Goal: Information Seeking & Learning: Find specific page/section

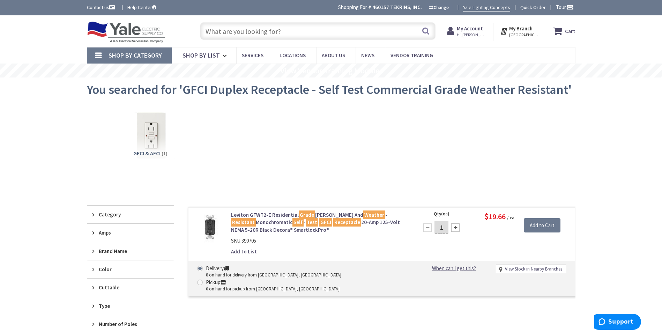
click at [275, 36] on input "text" at bounding box center [318, 30] width 236 height 17
paste input "LS430"
type input "LS430"
click at [422, 33] on button "Search" at bounding box center [425, 31] width 9 height 16
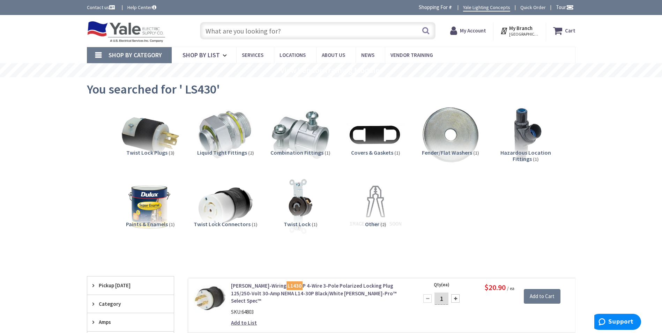
click at [275, 39] on input "text" at bounding box center [318, 30] width 236 height 17
click at [274, 34] on input "text" at bounding box center [318, 30] width 236 height 17
paste input "LS430"
click at [277, 22] on div "LS430 Search" at bounding box center [315, 31] width 239 height 22
click at [275, 28] on input "LS430" at bounding box center [318, 30] width 236 height 17
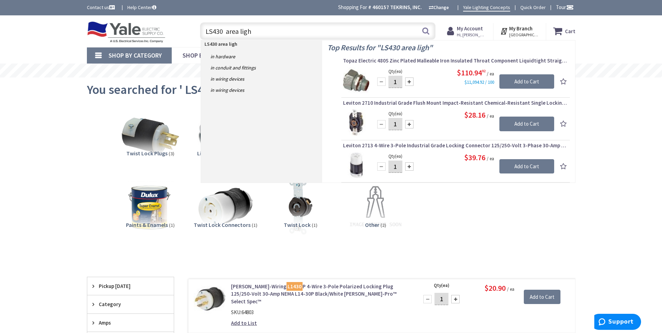
type input "LS430 area light"
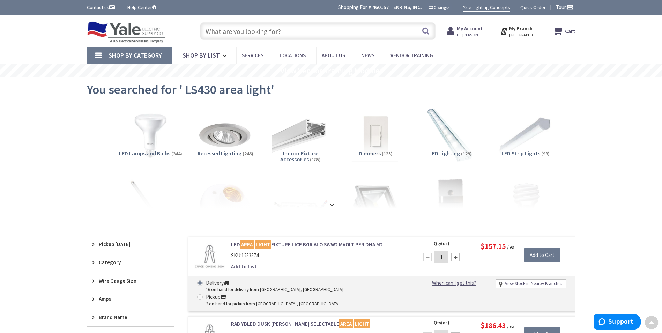
drag, startPoint x: 380, startPoint y: 249, endPoint x: 378, endPoint y: 95, distance: 154.2
